Goal: Task Accomplishment & Management: Use online tool/utility

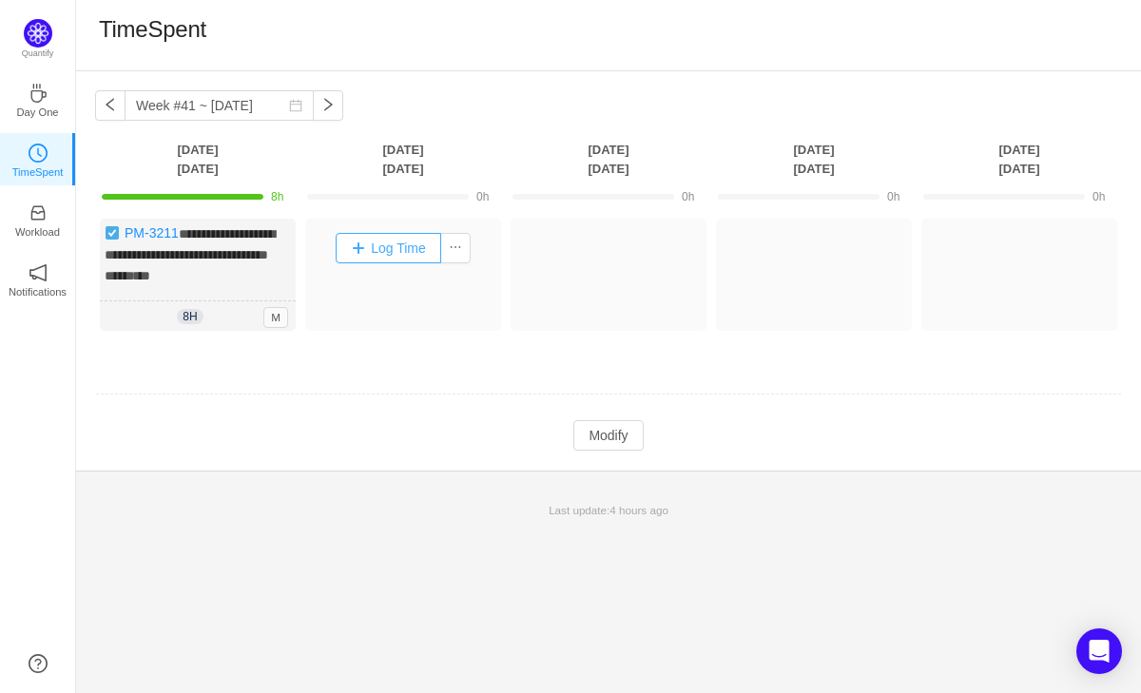
click at [392, 254] on button "Log Time" at bounding box center [389, 248] width 106 height 30
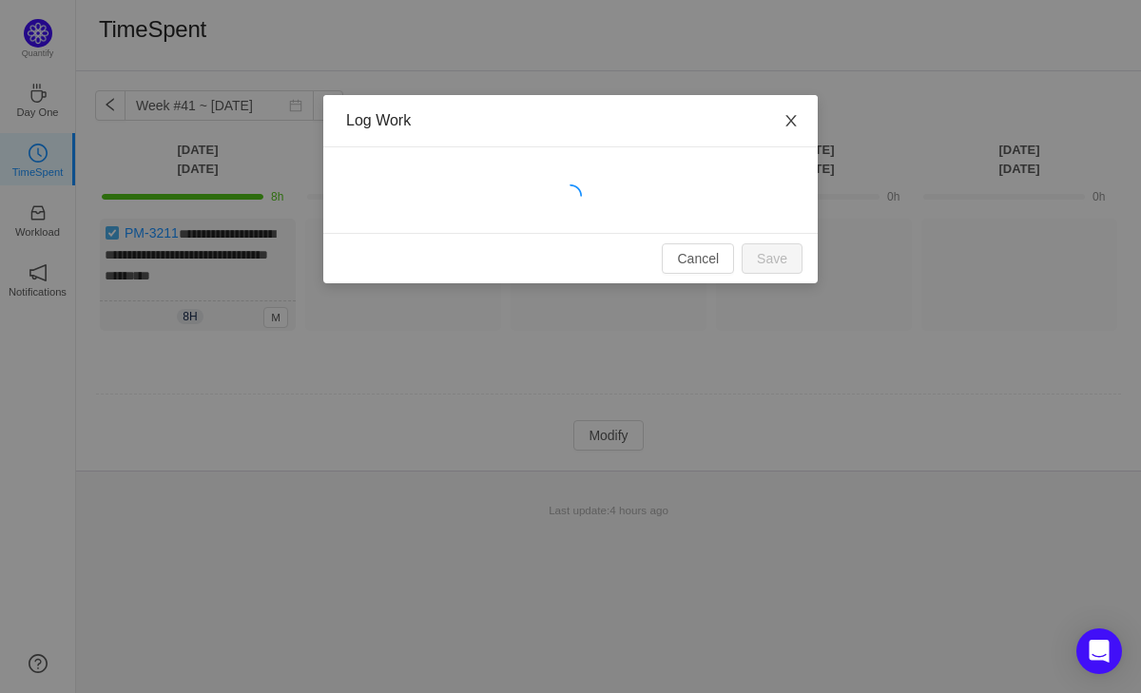
click at [797, 122] on icon "icon: close" at bounding box center [790, 120] width 15 height 15
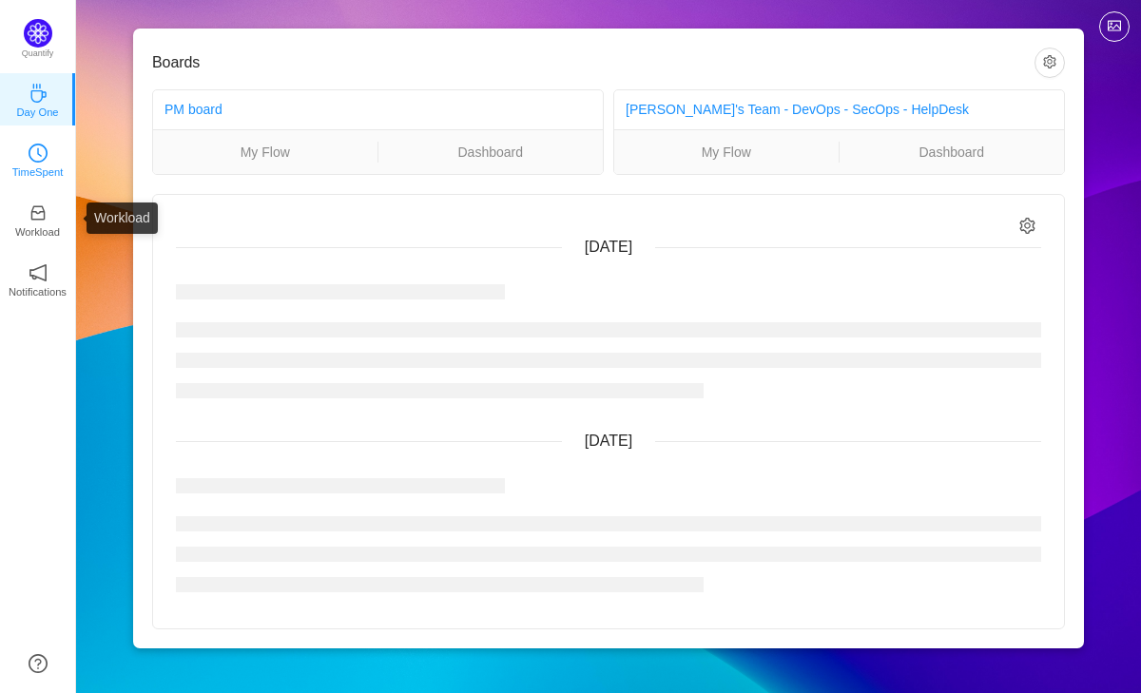
click at [34, 161] on icon "icon: clock-circle" at bounding box center [38, 153] width 19 height 19
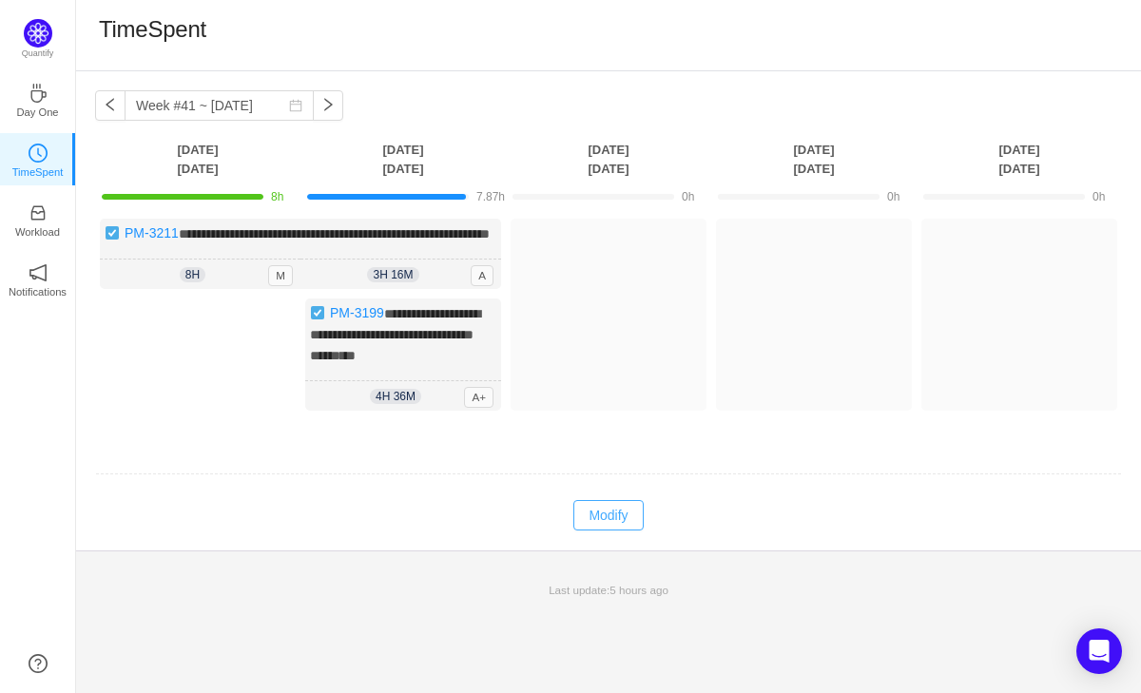
click at [600, 530] on button "Modify" at bounding box center [607, 515] width 69 height 30
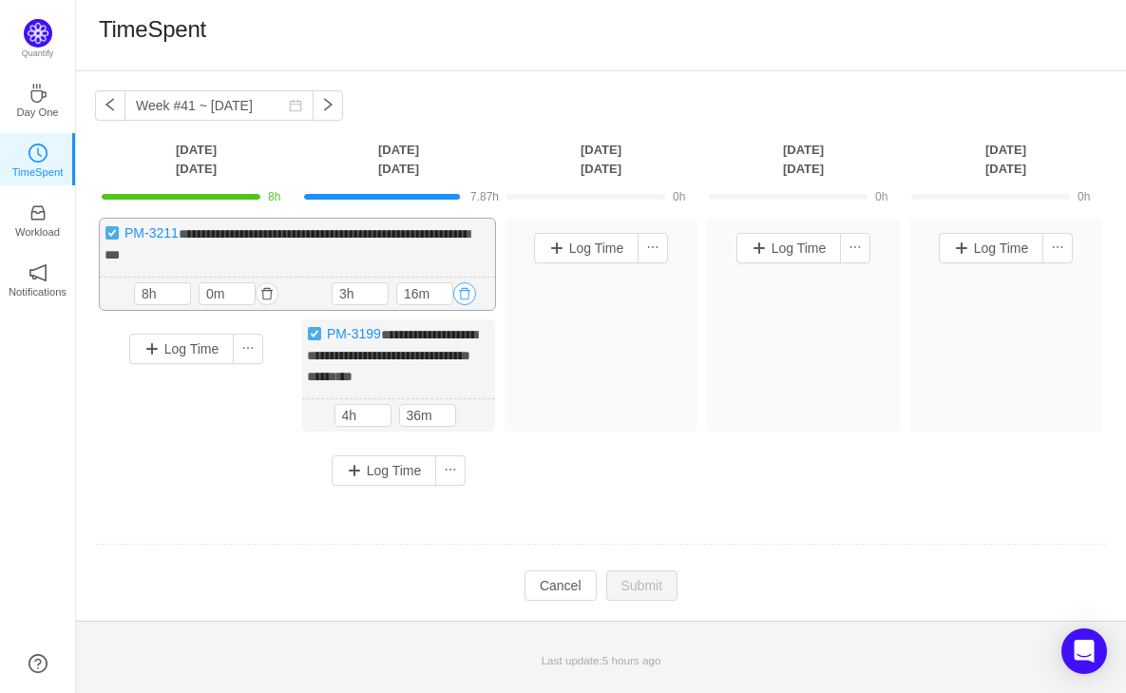
click at [461, 288] on button "button" at bounding box center [464, 293] width 23 height 23
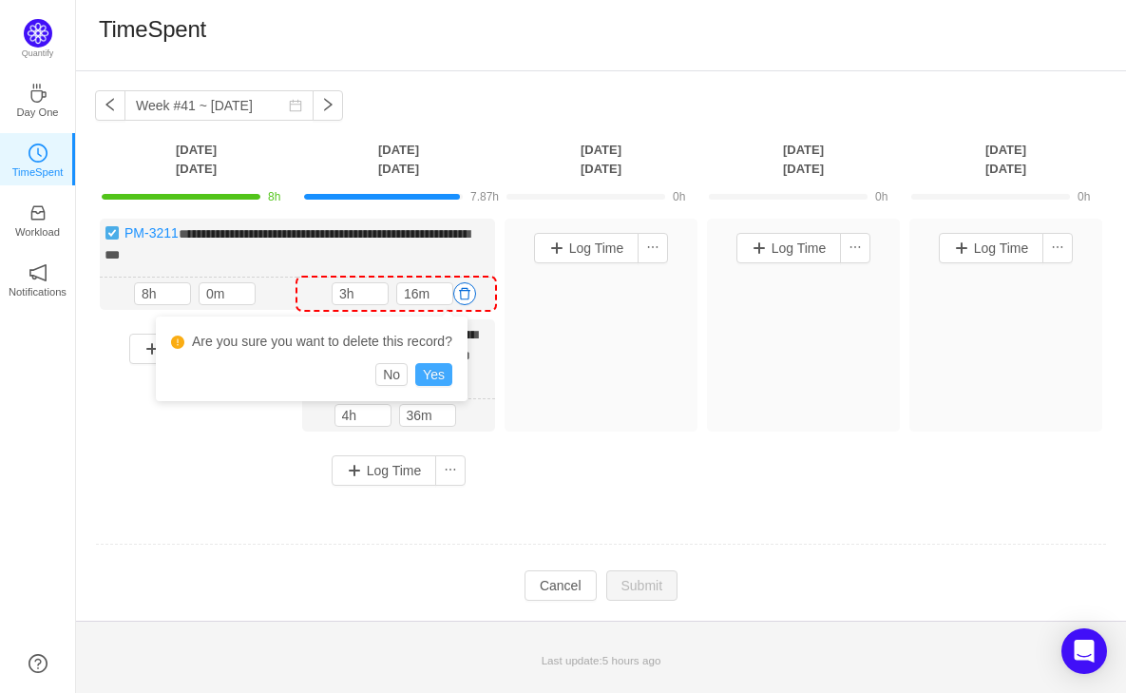
click at [444, 368] on button "Yes" at bounding box center [433, 374] width 37 height 23
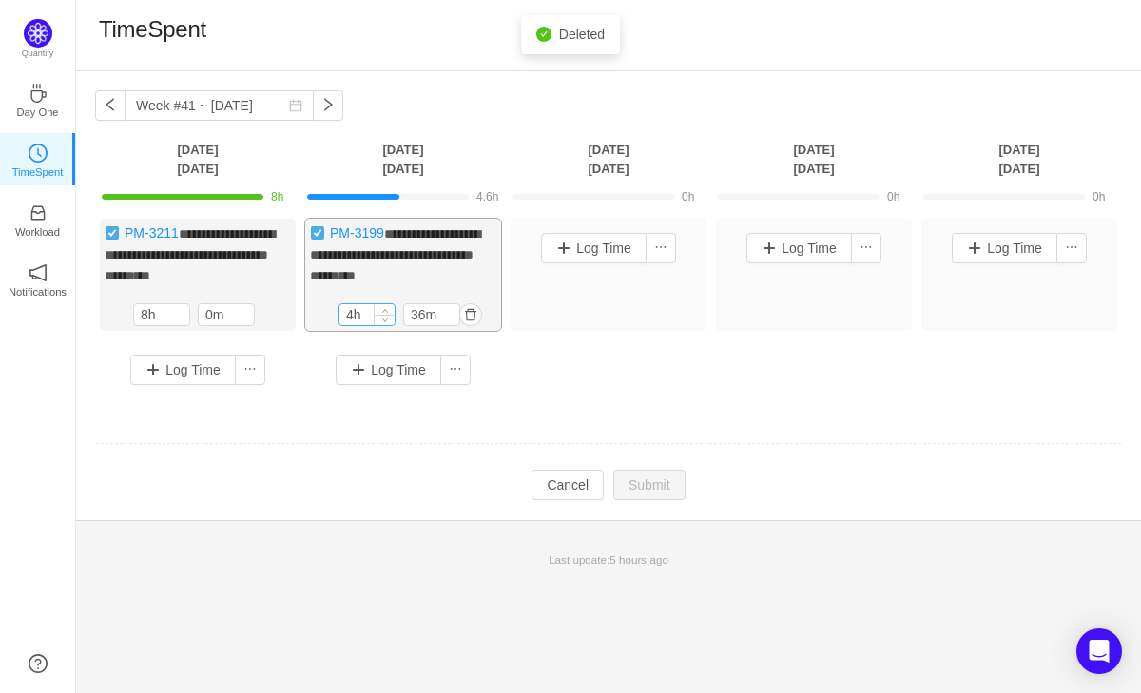
click at [356, 325] on input "4h" at bounding box center [366, 314] width 55 height 21
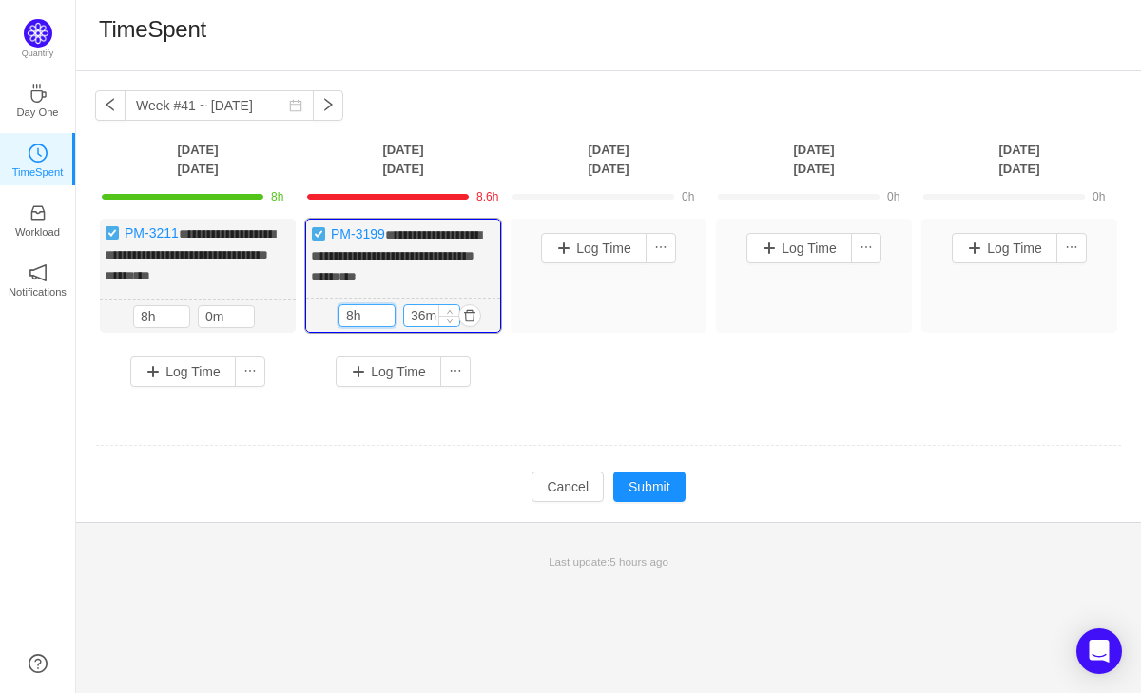
type input "8h"
click at [425, 326] on input "36m" at bounding box center [431, 315] width 55 height 21
type input "0m"
click at [641, 493] on button "Submit" at bounding box center [649, 486] width 72 height 30
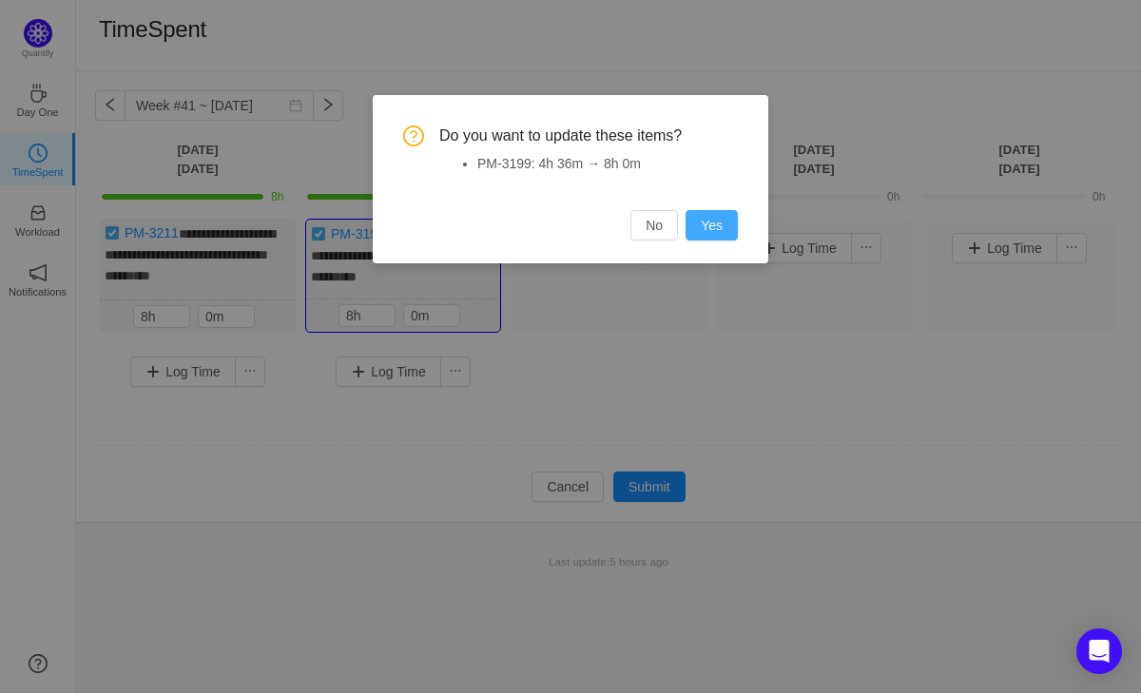
click at [716, 226] on button "Yes" at bounding box center [711, 225] width 52 height 30
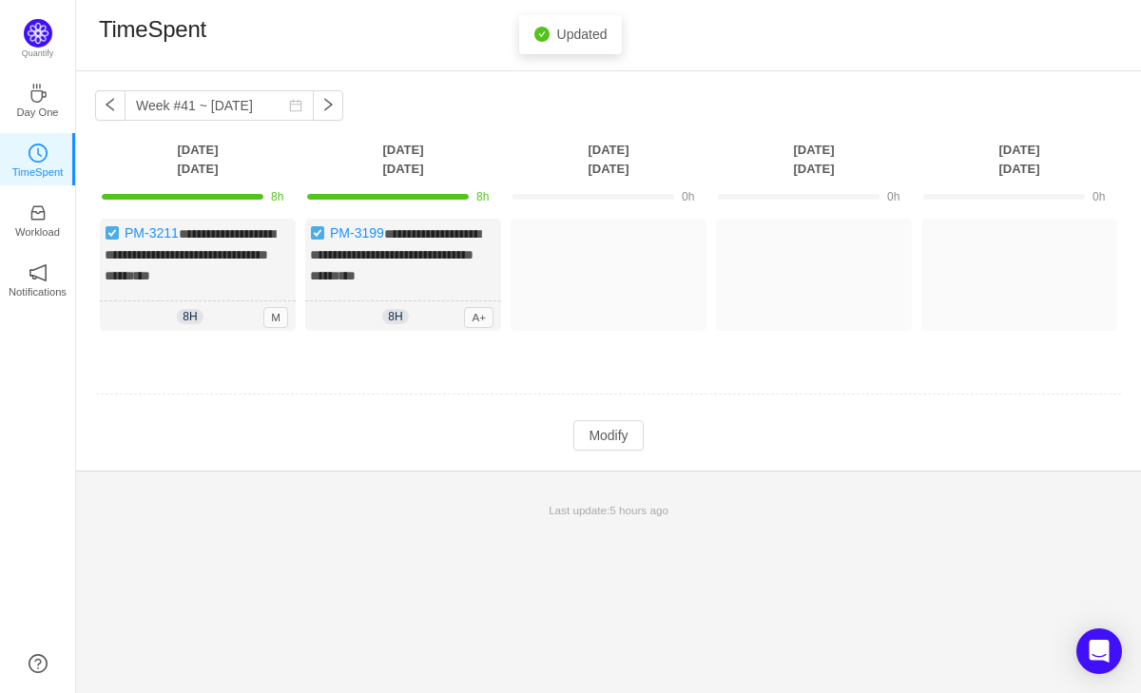
click at [478, 471] on div "**********" at bounding box center [608, 270] width 1065 height 399
